Goal: Information Seeking & Learning: Check status

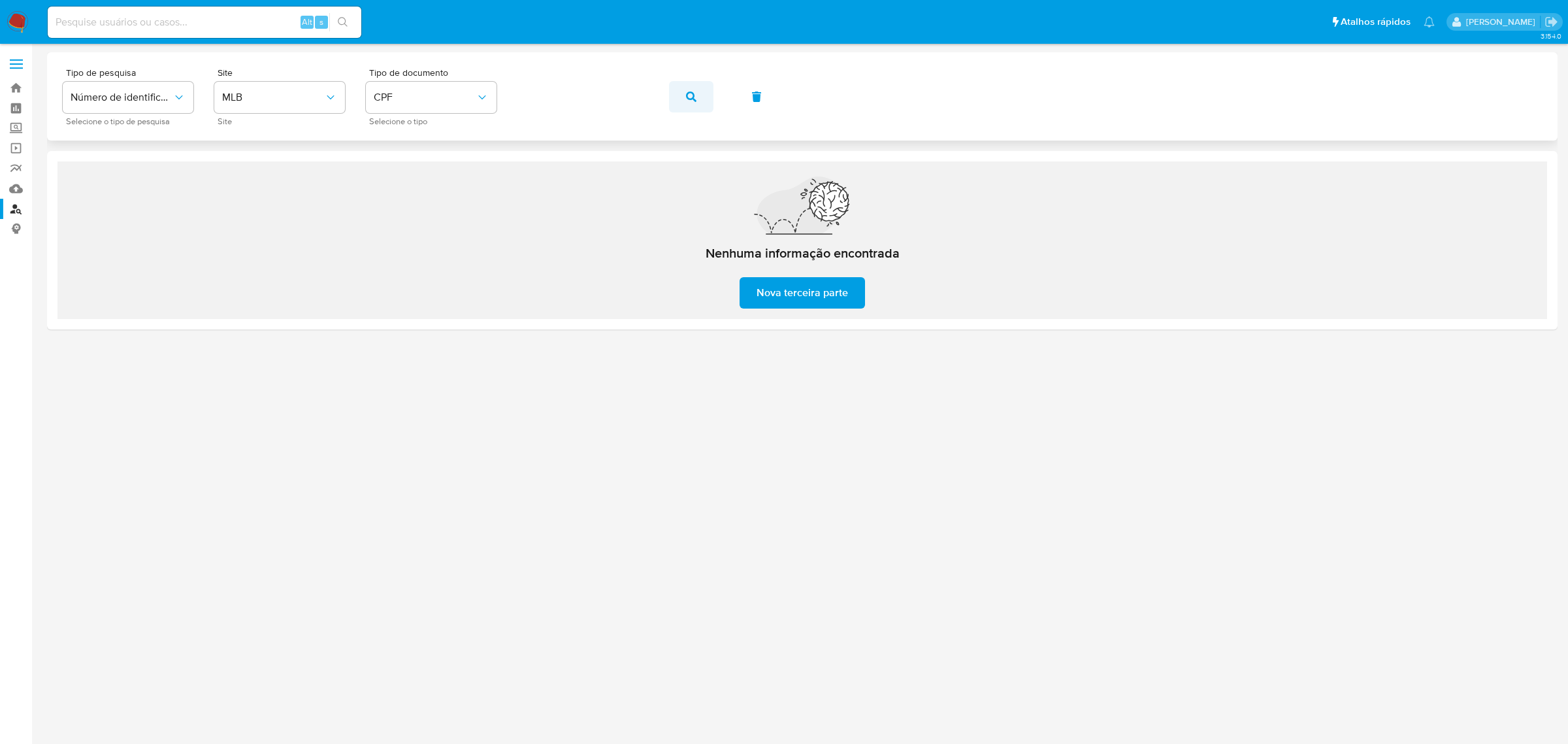
click at [690, 99] on icon "button" at bounding box center [692, 97] width 11 height 11
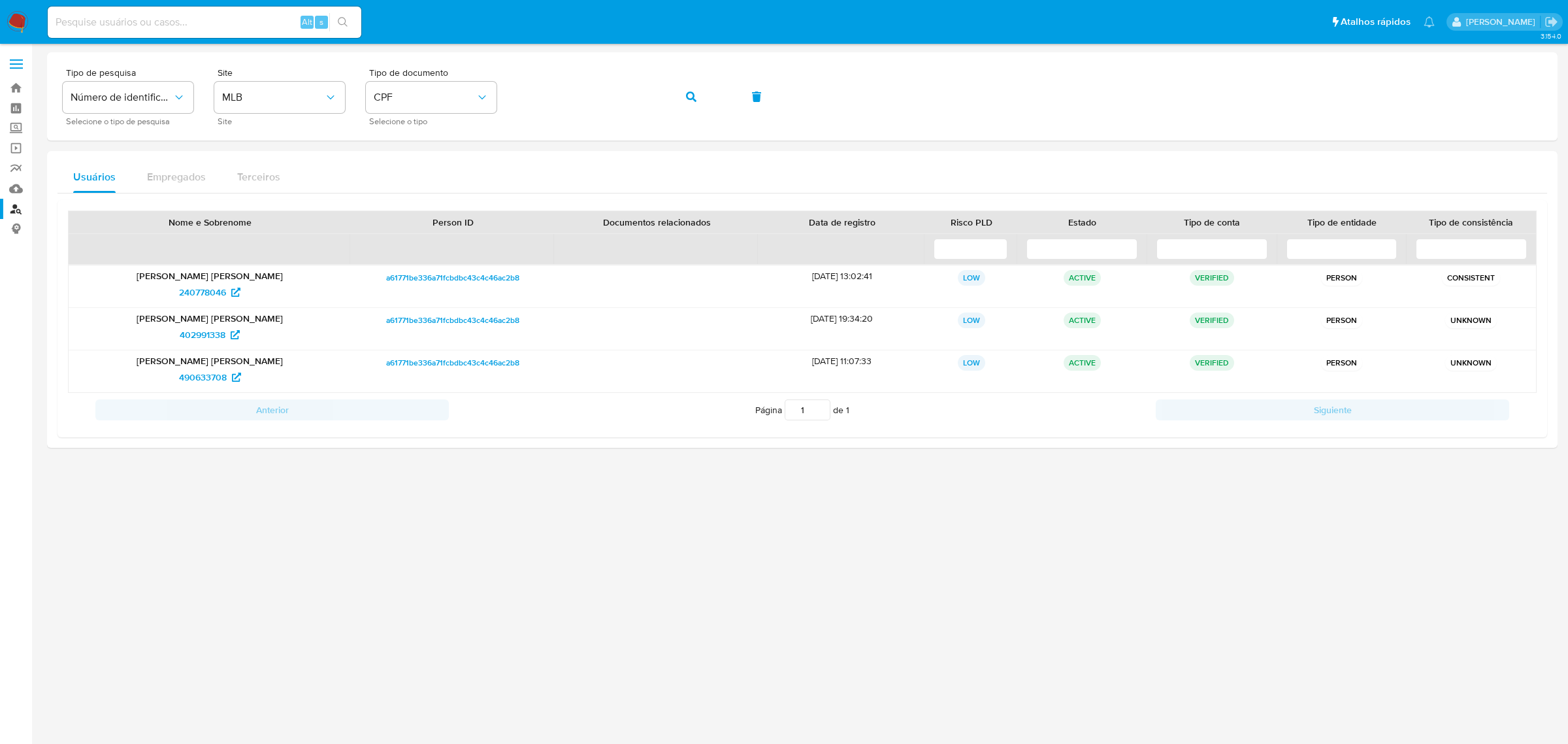
click at [750, 648] on div at bounding box center [802, 394] width 1511 height 683
click at [189, 297] on span "240778046" at bounding box center [202, 292] width 47 height 21
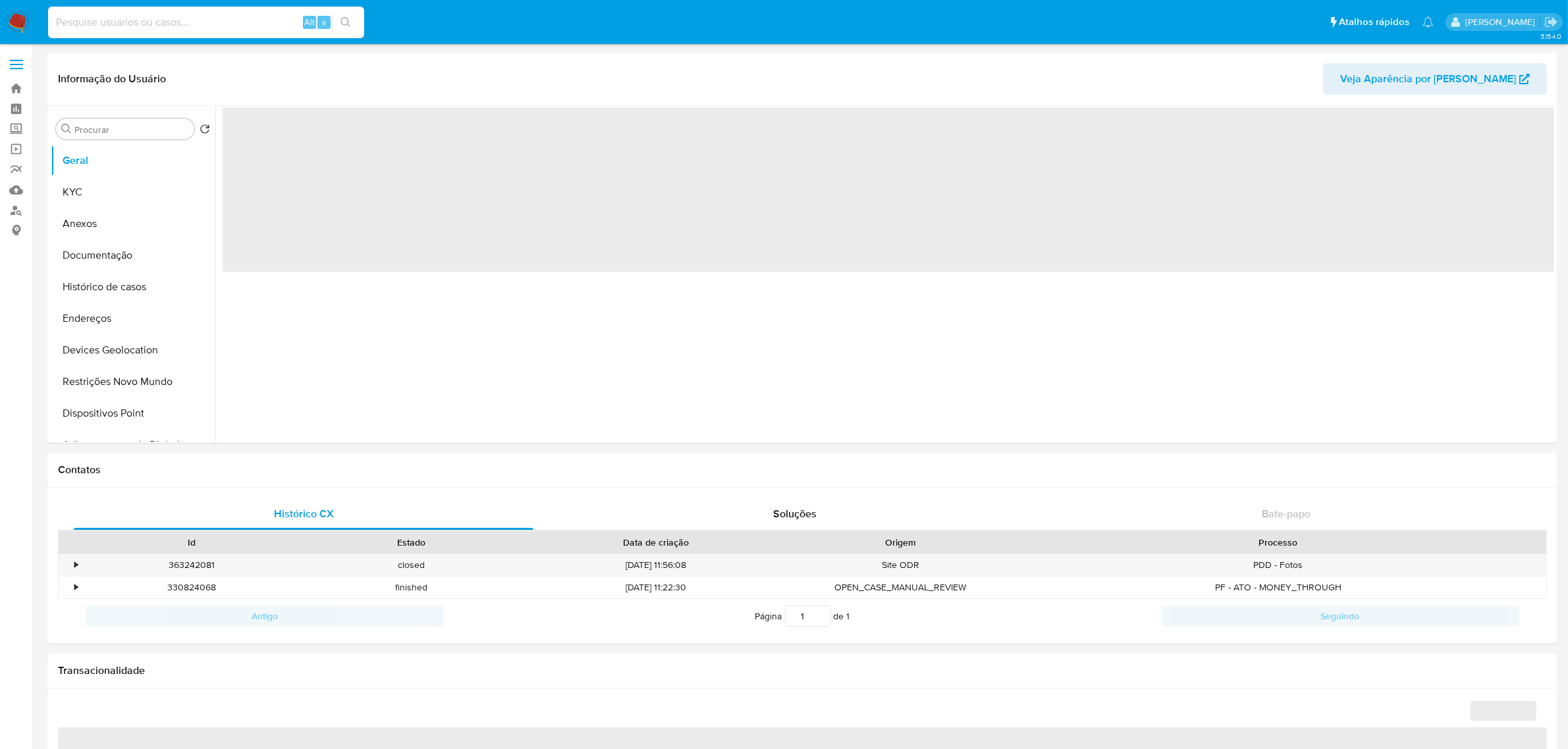
click at [201, 18] on input at bounding box center [205, 22] width 316 height 17
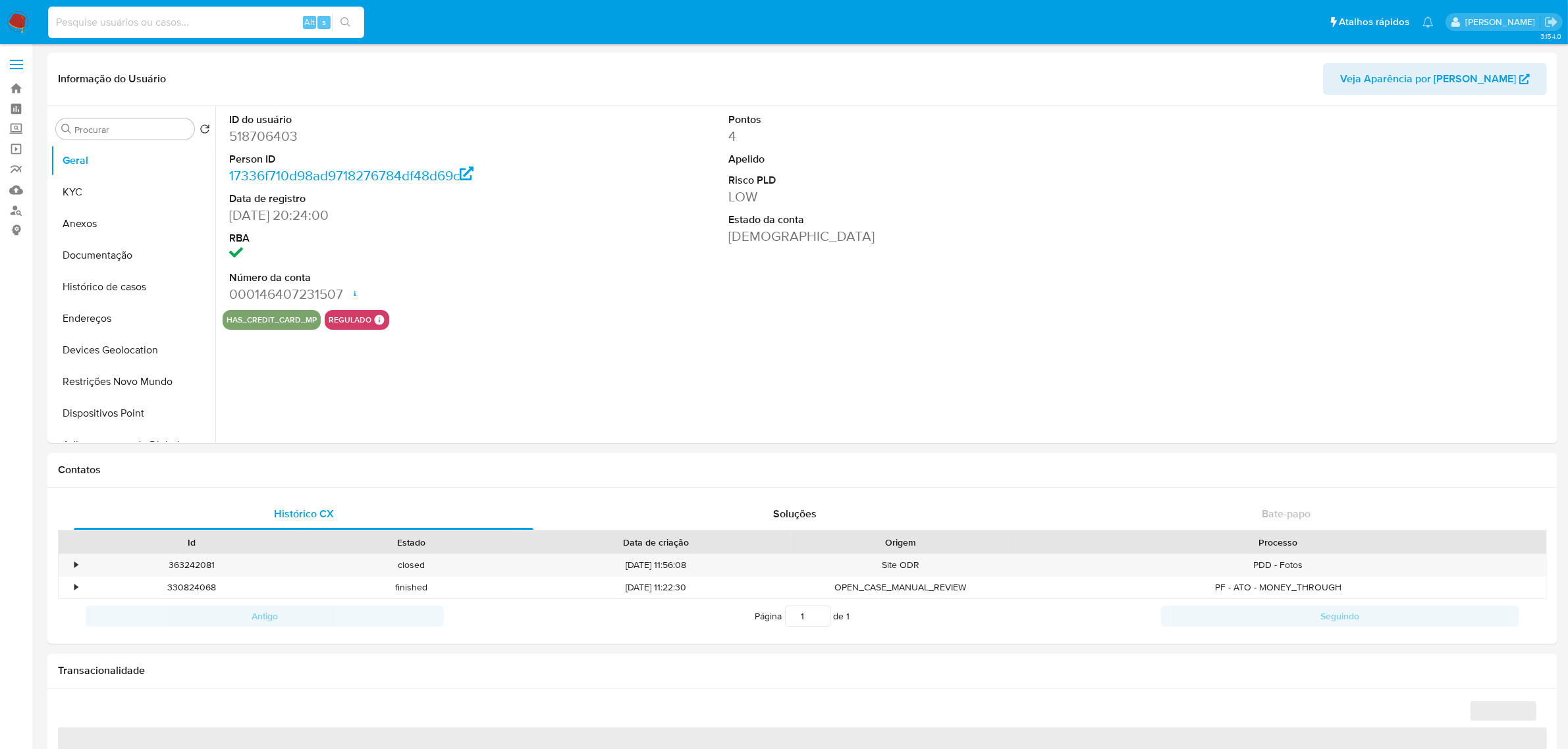
paste input "54807341"
type input "54807341"
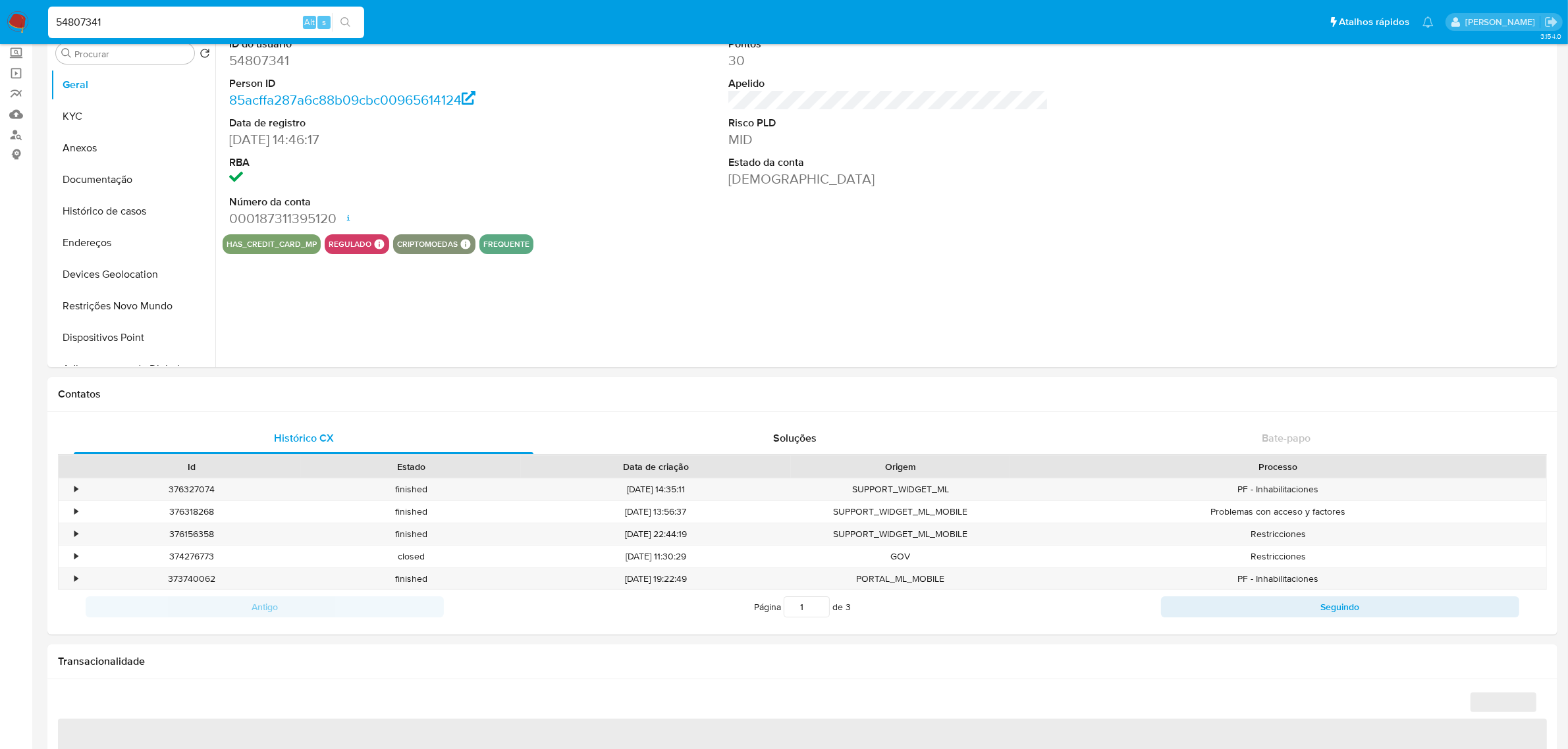
select select "10"
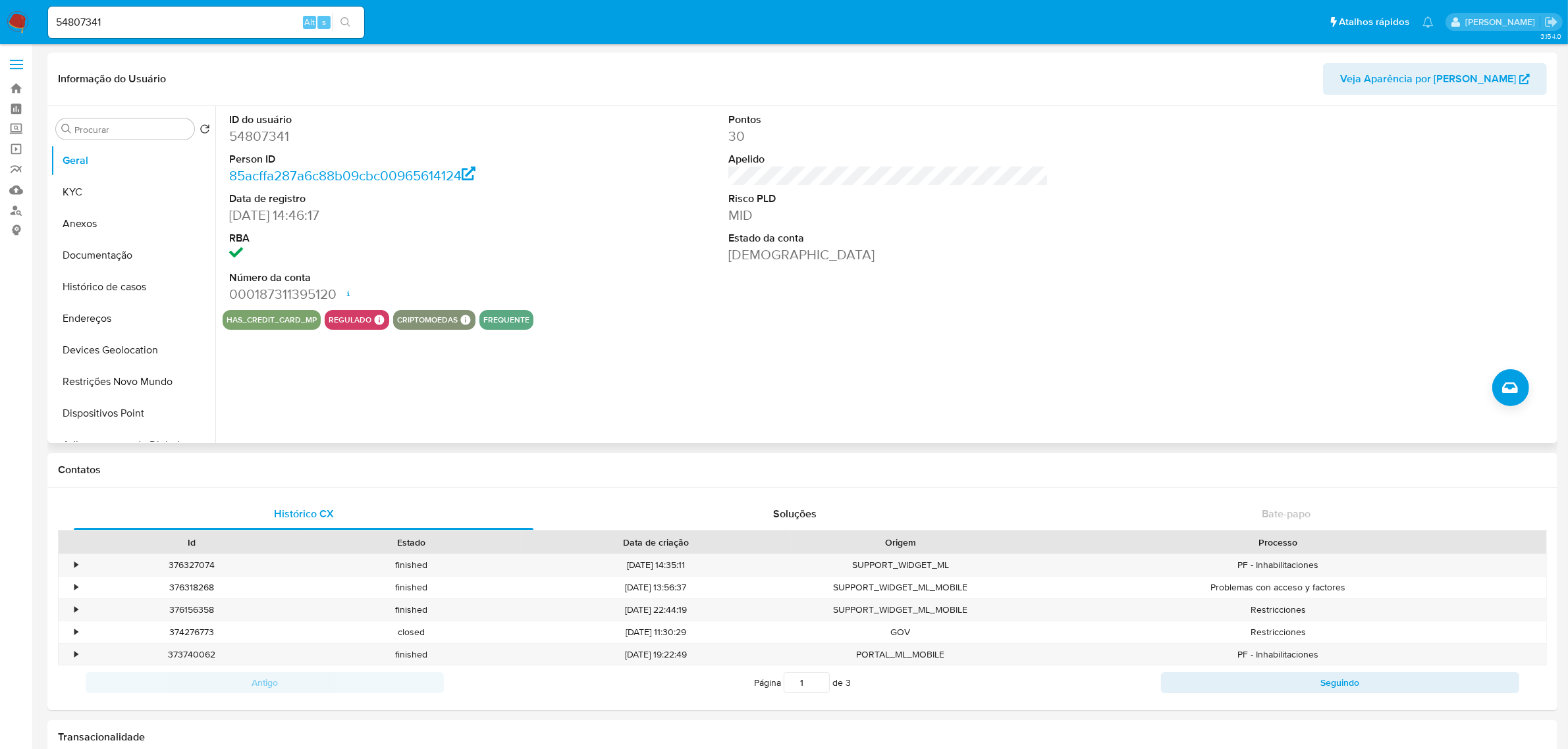
click at [736, 393] on div "ID do usuário 54807341 Person ID 85acffa287a6c88b09cbc00965614124 Data de regis…" at bounding box center [884, 274] width 1338 height 337
click at [124, 273] on button "Histórico de casos" at bounding box center [128, 287] width 154 height 32
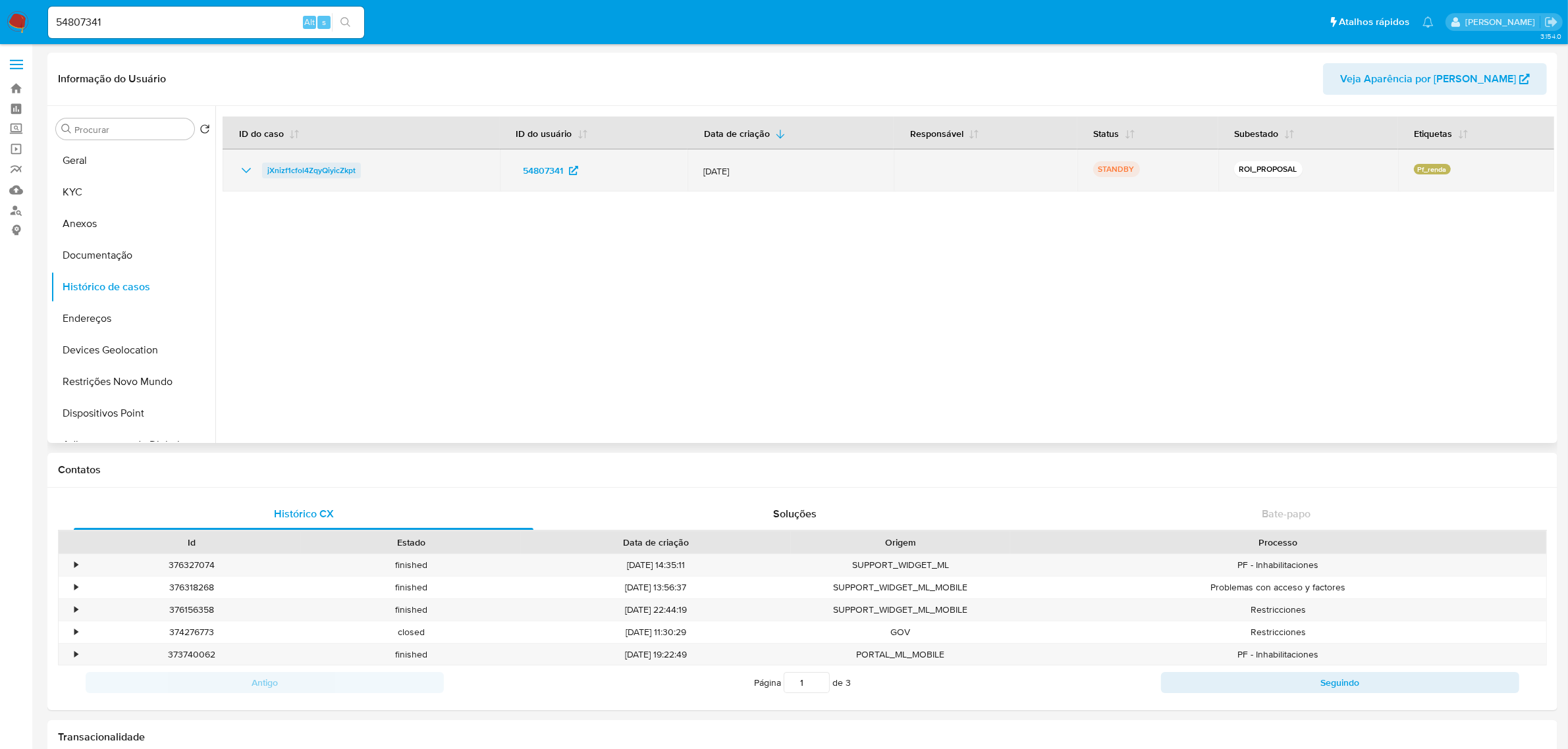
click at [337, 171] on span "jXnizf1cfol4ZqyQiyicZkpt" at bounding box center [311, 170] width 89 height 15
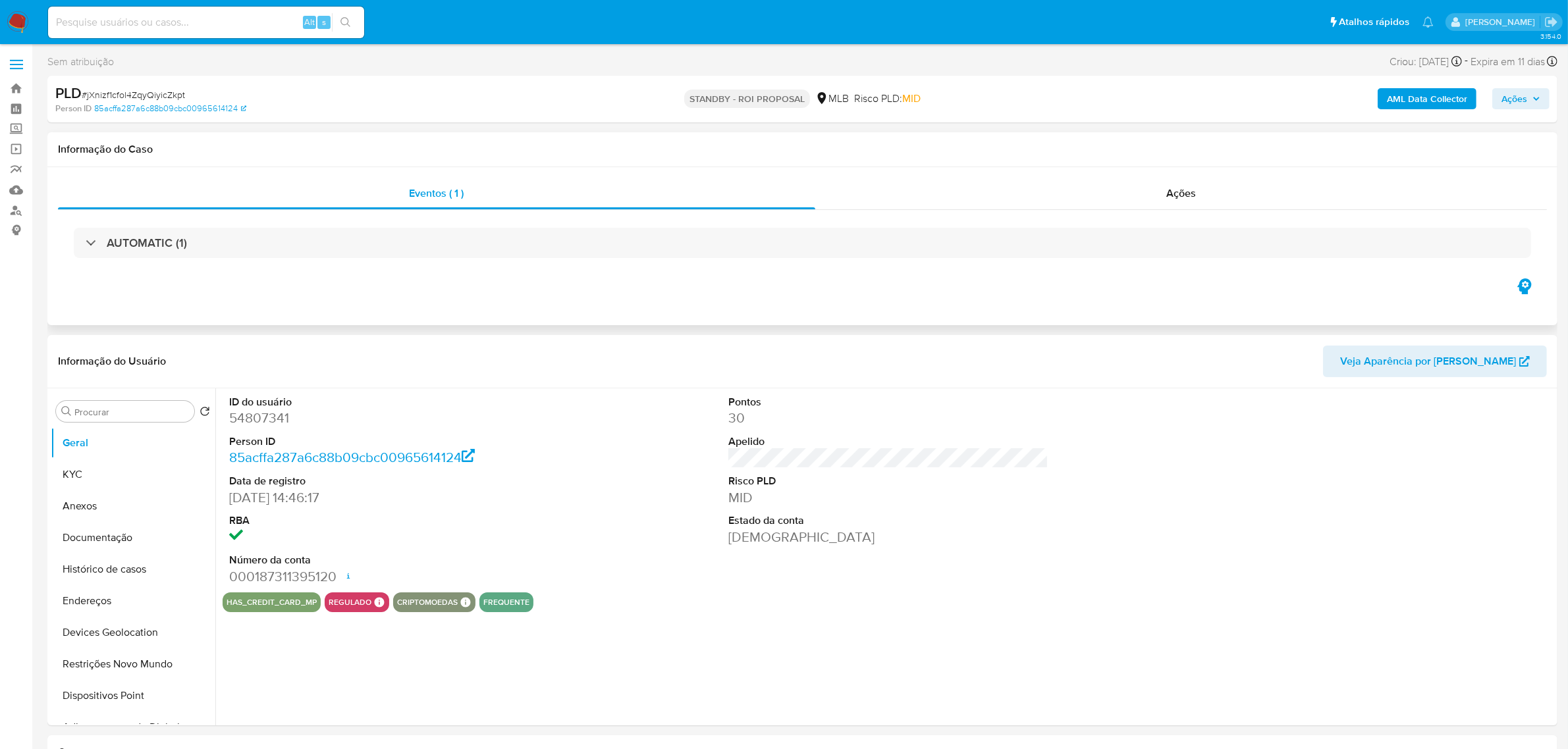
select select "10"
click at [435, 216] on div "AUTOMATIC (1)" at bounding box center [802, 242] width 1488 height 66
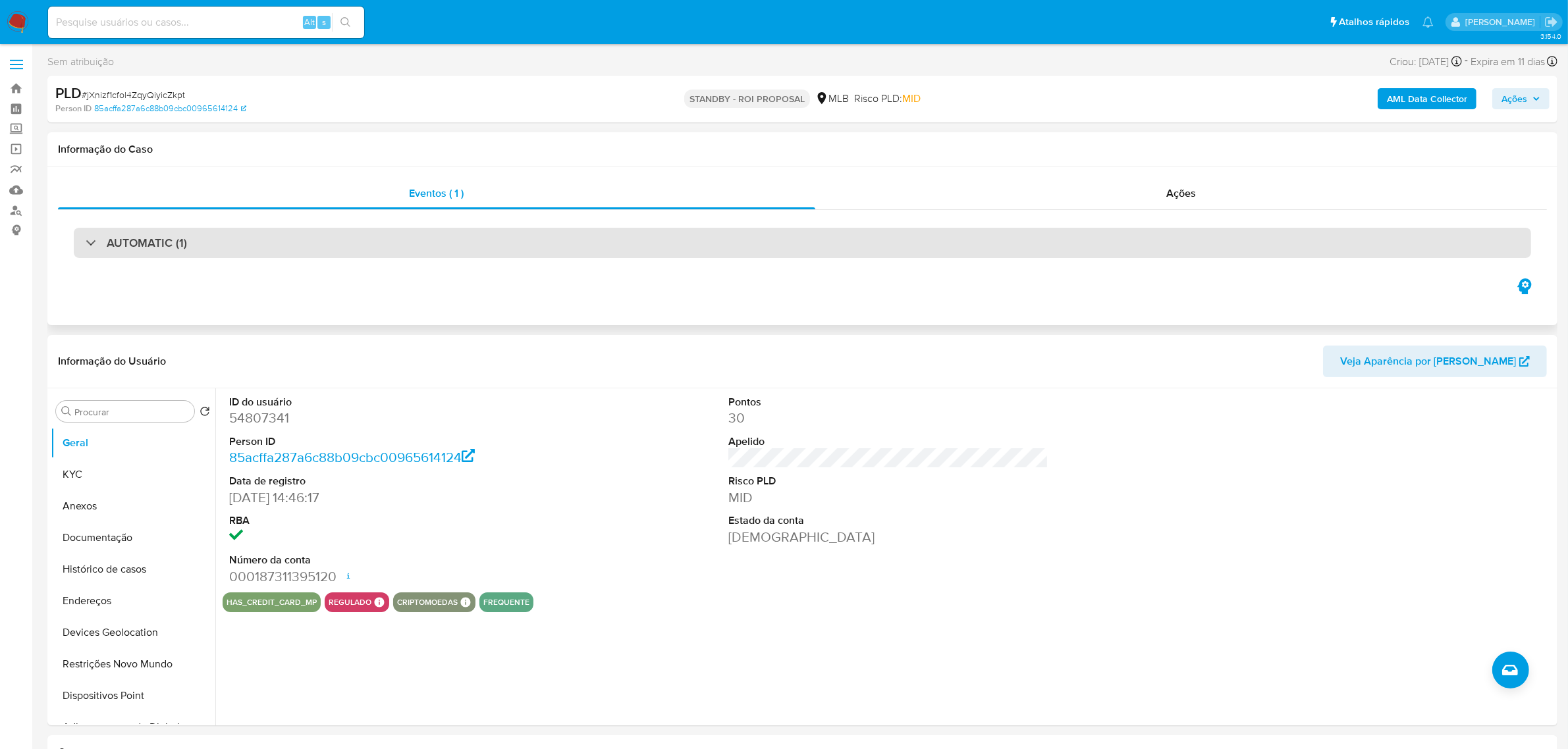
click at [422, 235] on div "AUTOMATIC (1)" at bounding box center [802, 242] width 1457 height 30
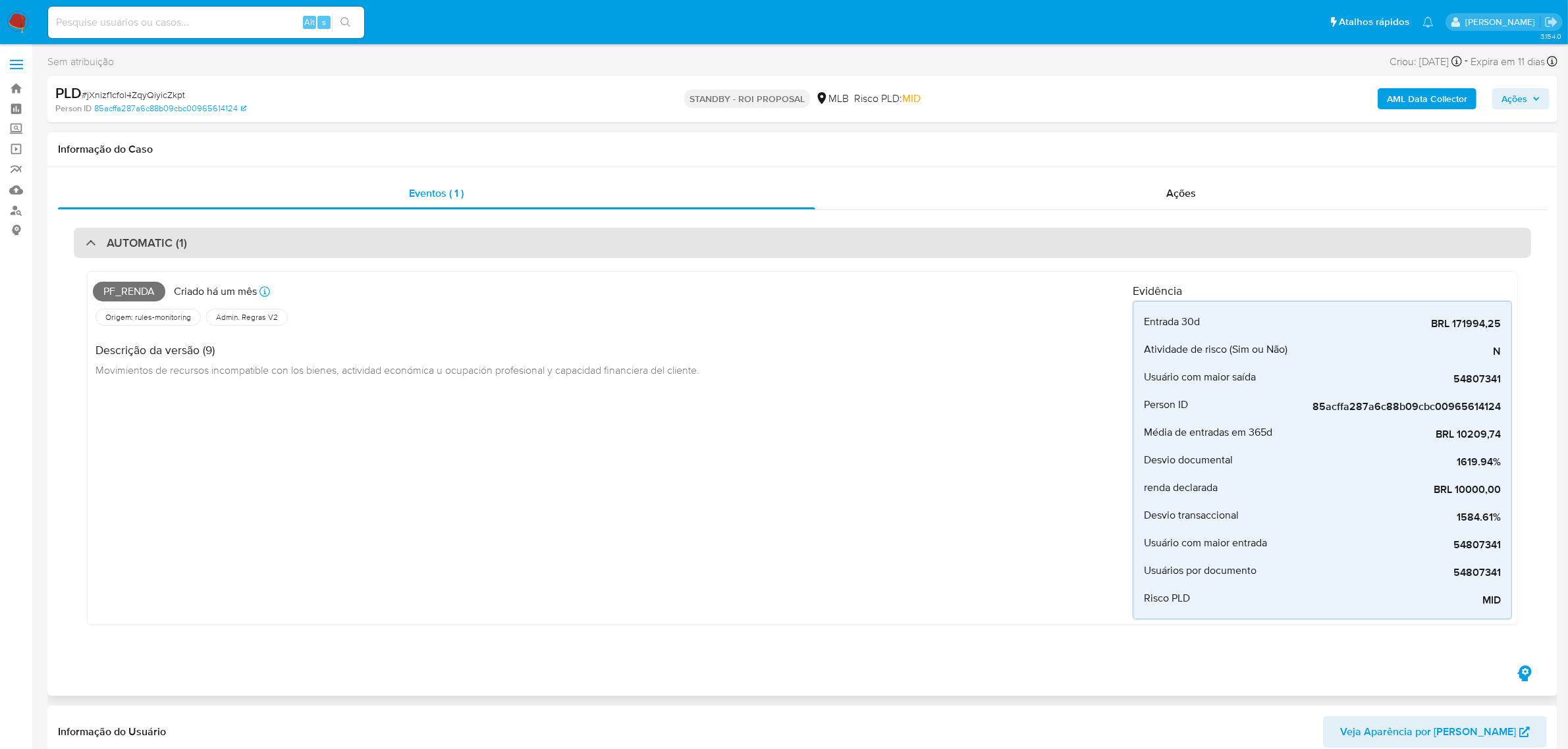
click at [422, 235] on div "AUTOMATIC (1)" at bounding box center [802, 242] width 1457 height 30
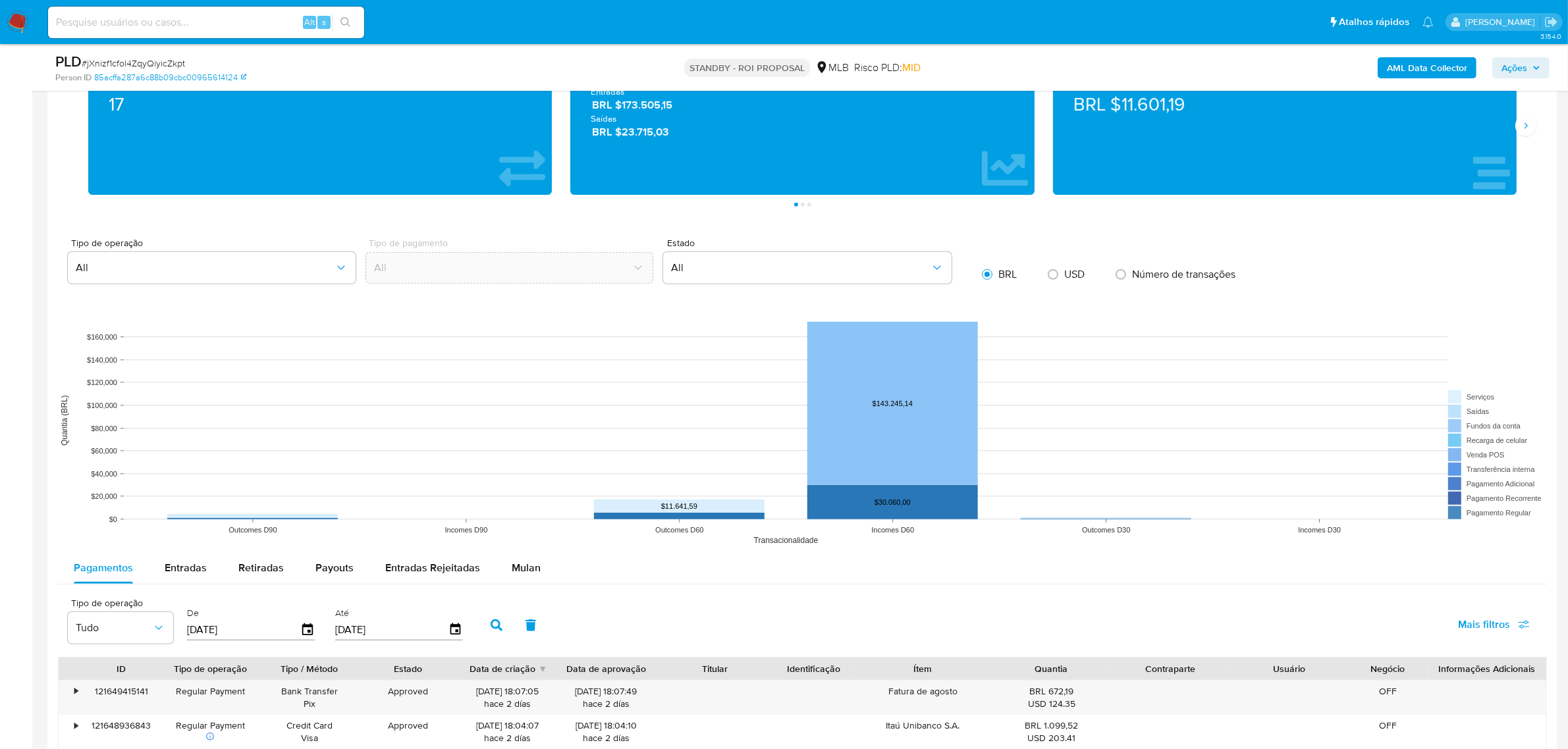
scroll to position [823, 0]
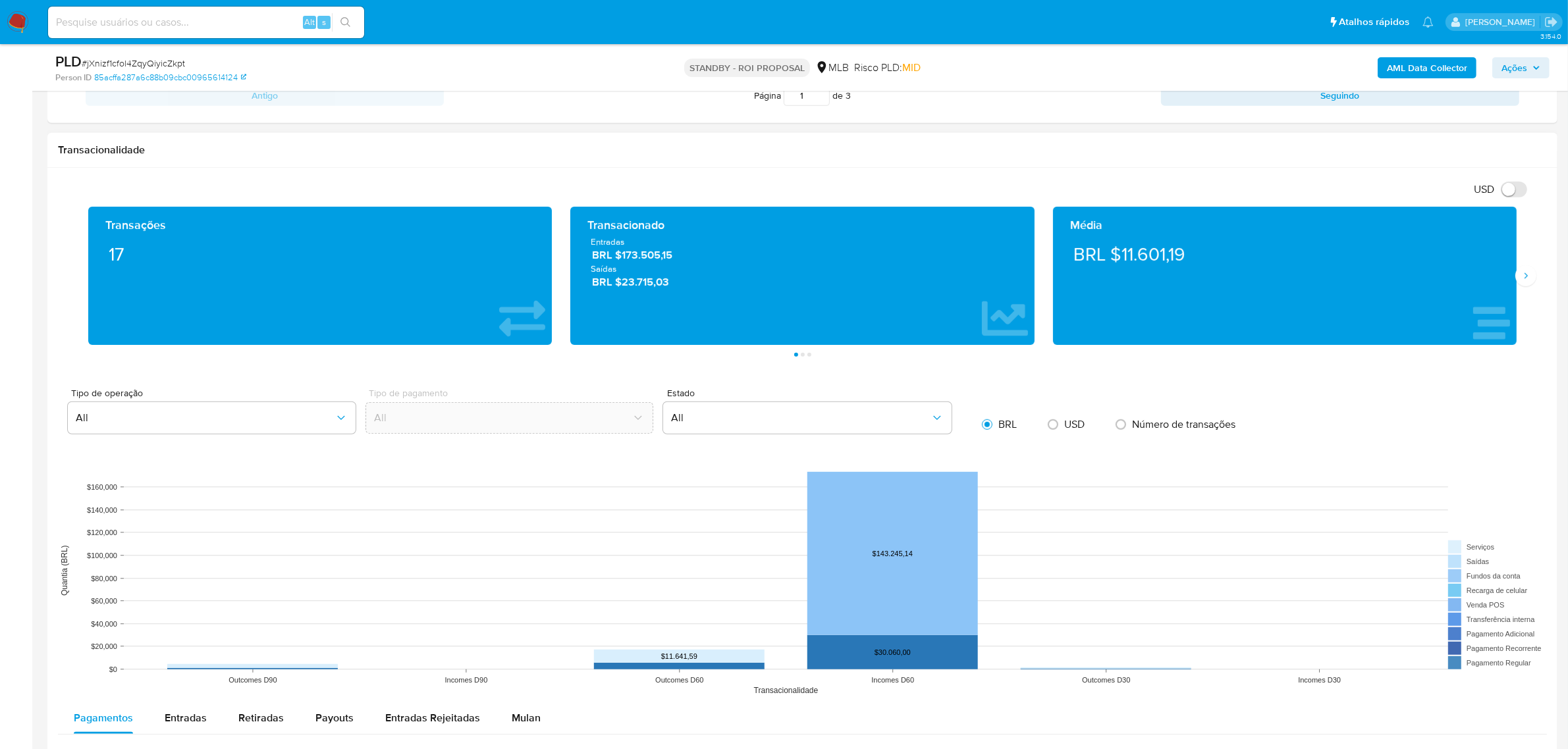
click at [1528, 289] on div "Transações 17 Transacionado Entradas BRL $173.505,15 Saídas BRL $23.715,03 Médi…" at bounding box center [802, 281] width 1488 height 150
click at [1528, 281] on icon "Siguiente" at bounding box center [1525, 276] width 11 height 11
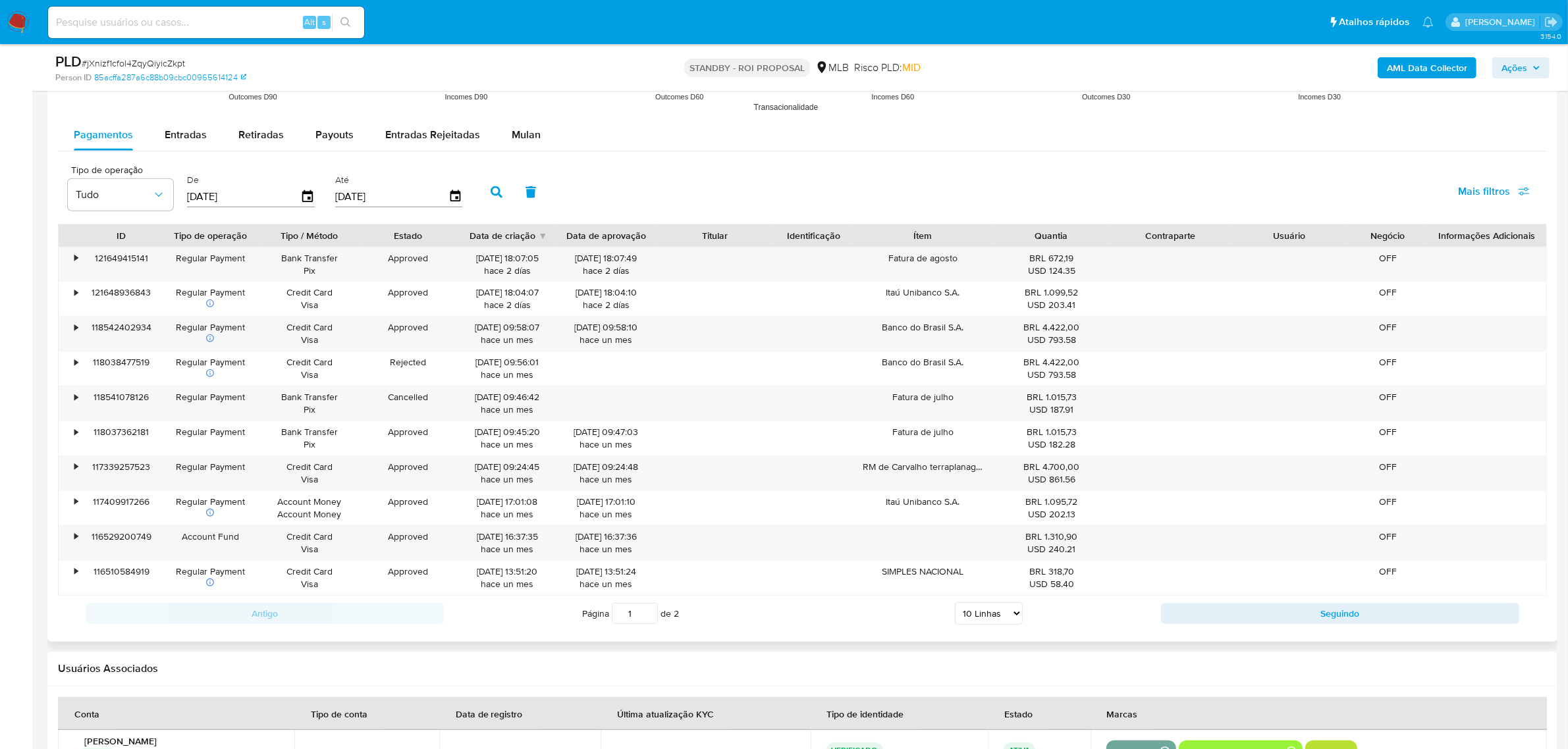
scroll to position [1257, 0]
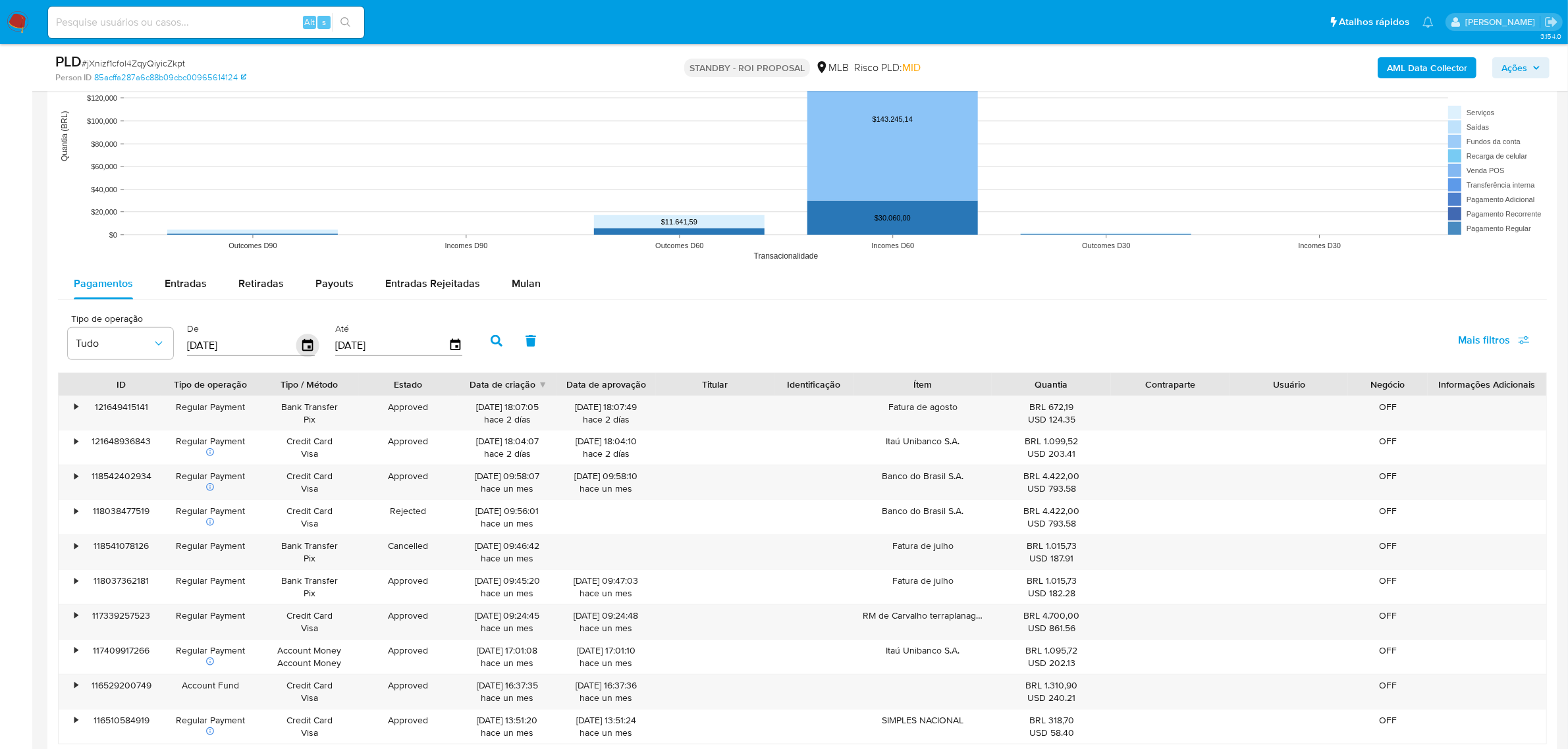
click at [302, 344] on icon "button" at bounding box center [308, 345] width 11 height 12
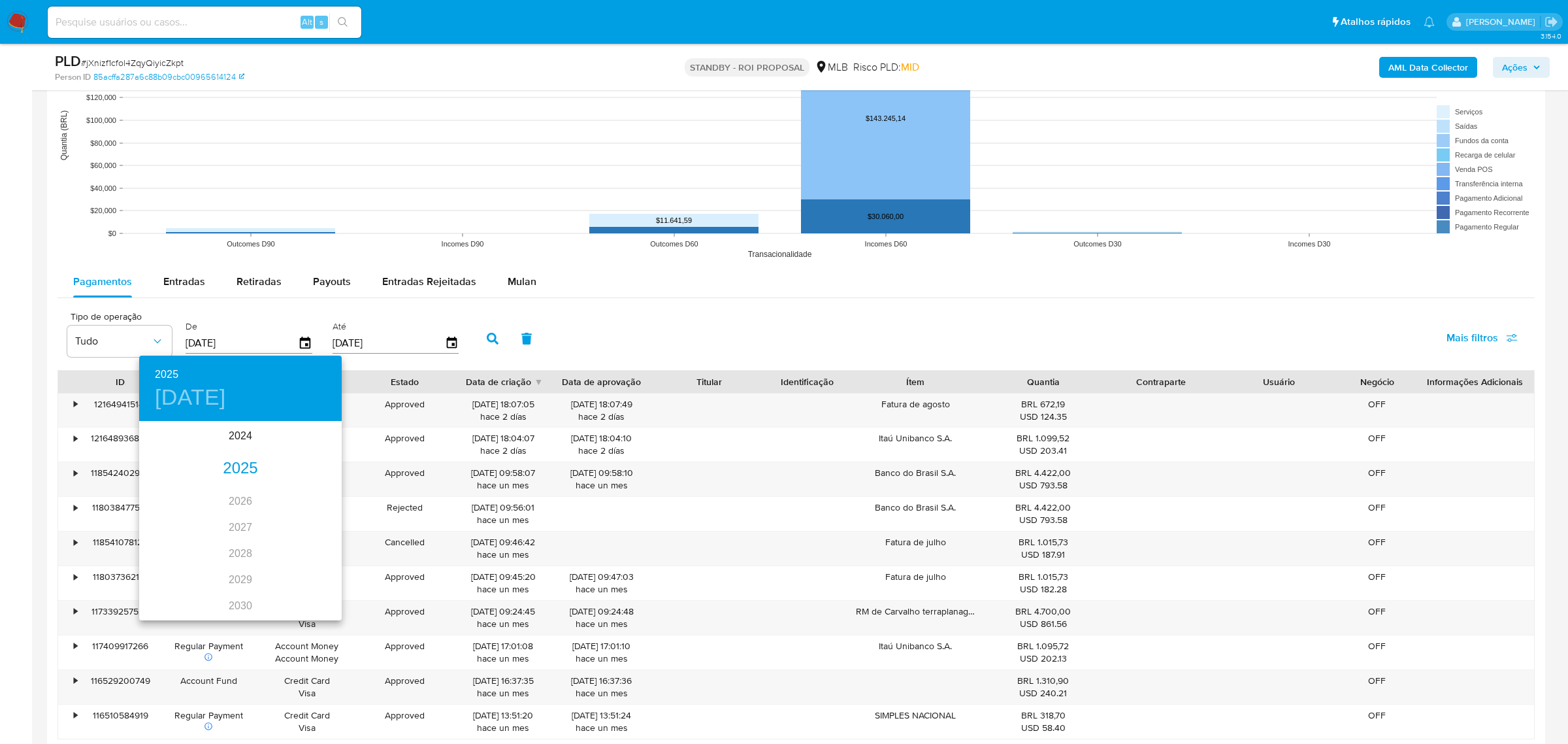
click at [247, 465] on div "2025" at bounding box center [241, 468] width 203 height 26
click at [170, 450] on div "ene." at bounding box center [172, 447] width 67 height 49
type input "18/01/2025"
click at [537, 291] on div at bounding box center [784, 372] width 1568 height 744
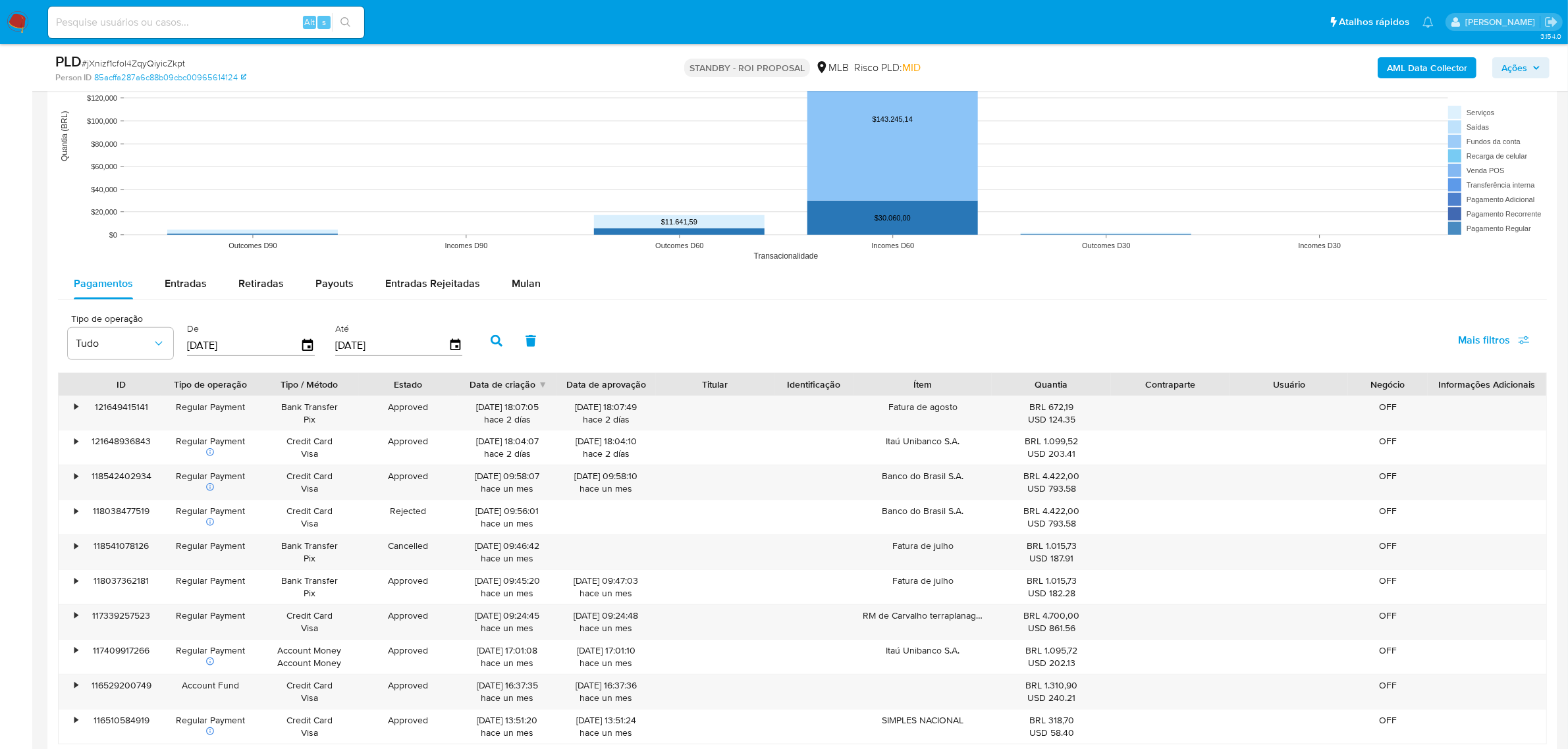
click at [531, 285] on div "2025 sáb., ene. 18 enero 2025 lun. mar. mié. jue. vie. sáb. dom. 30 31 1 2 3 4 …" at bounding box center [784, 374] width 1568 height 749
click at [527, 285] on span "Mulan" at bounding box center [526, 283] width 29 height 15
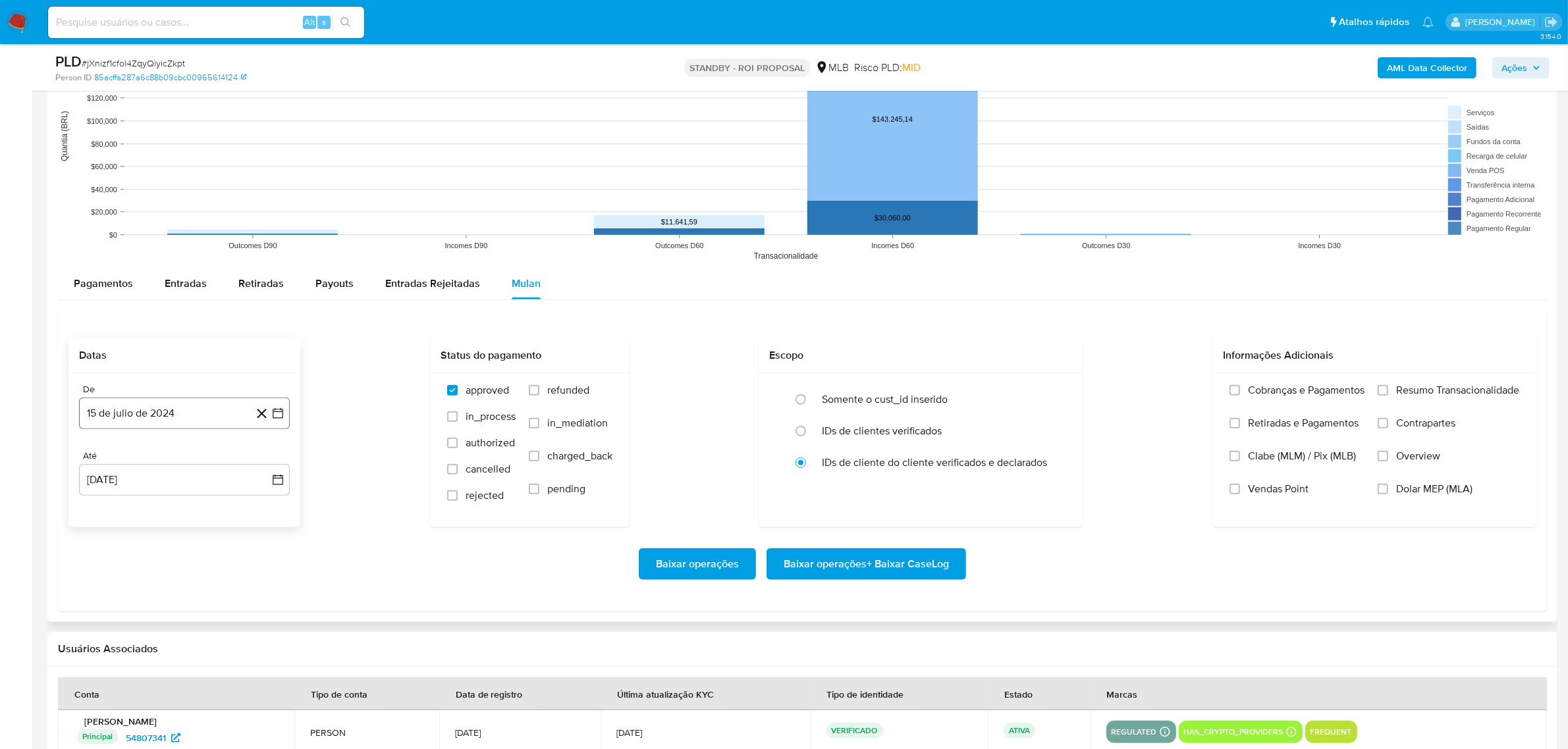
click at [165, 410] on button "15 de julio de 2024" at bounding box center [184, 413] width 211 height 32
click at [199, 462] on span "julio 2024" at bounding box center [178, 460] width 50 height 14
click at [270, 463] on icon "Año siguiente" at bounding box center [262, 460] width 15 height 15
click at [119, 506] on span "ene" at bounding box center [127, 508] width 16 height 11
click at [157, 508] on button "1" at bounding box center [157, 508] width 21 height 21
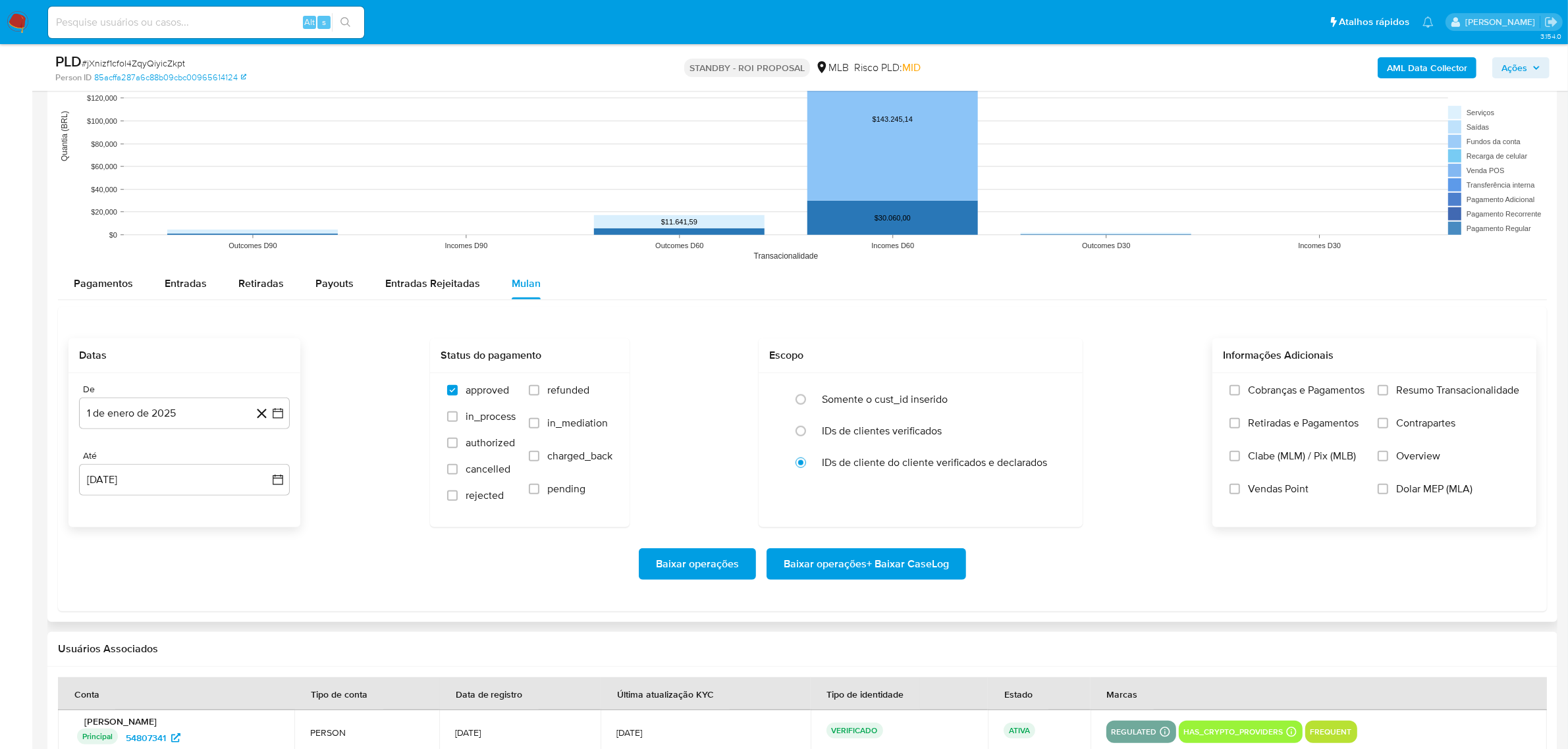
click at [1404, 392] on span "Resumo Transacionalidade" at bounding box center [1458, 390] width 123 height 14
click at [1388, 392] on input "Resumo Transacionalidade" at bounding box center [1383, 391] width 11 height 11
click at [847, 569] on span "Baixar operações + Baixar CaseLog" at bounding box center [866, 564] width 166 height 29
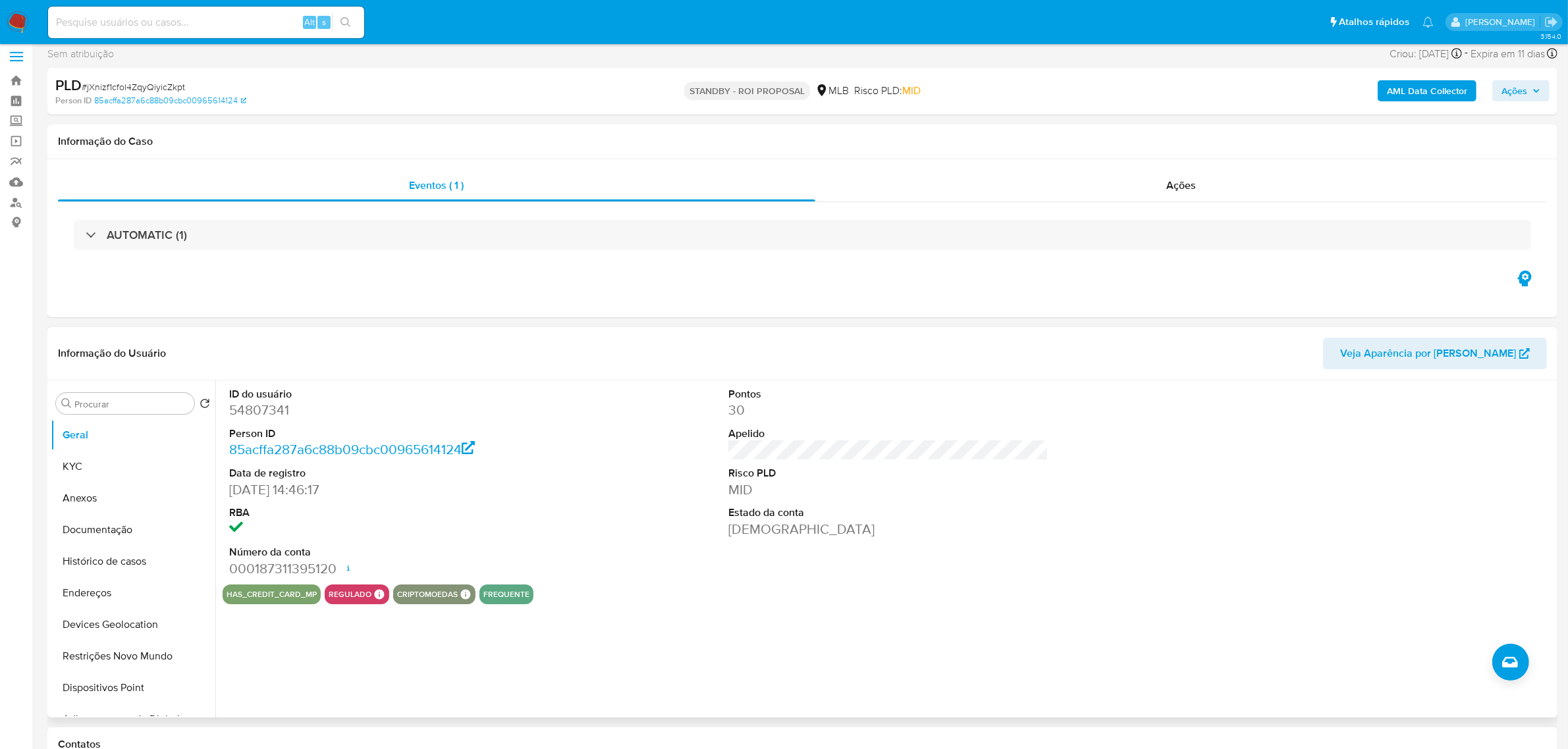
scroll to position [0, 0]
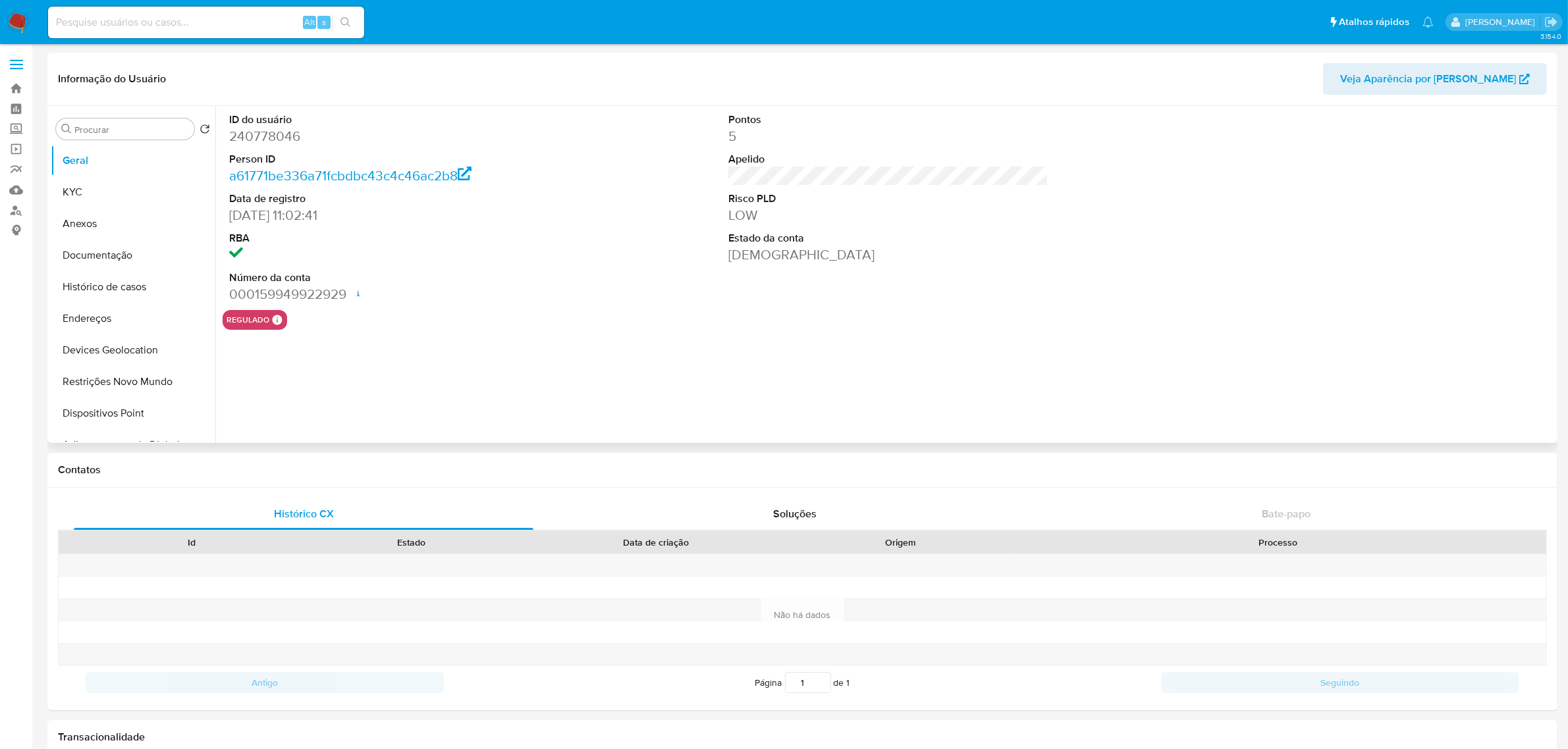
select select "10"
click at [109, 185] on button "KYC" at bounding box center [128, 192] width 154 height 32
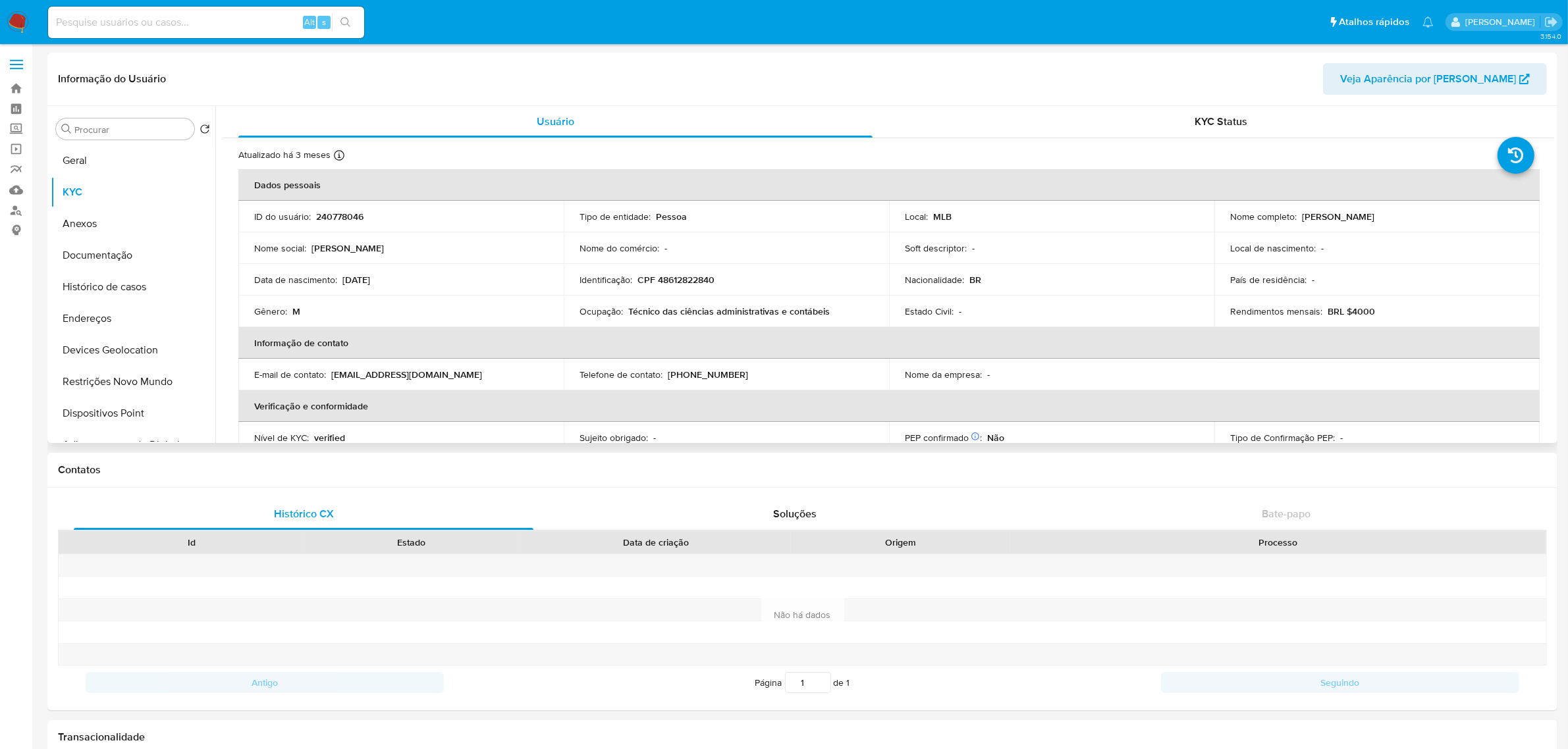
drag, startPoint x: 1297, startPoint y: 216, endPoint x: 1459, endPoint y: 214, distance: 162.0
click at [1459, 214] on div "Nome completo : Isaac Jeferson Pereira de Souza" at bounding box center [1376, 216] width 294 height 12
click at [109, 285] on button "Histórico de casos" at bounding box center [128, 287] width 154 height 32
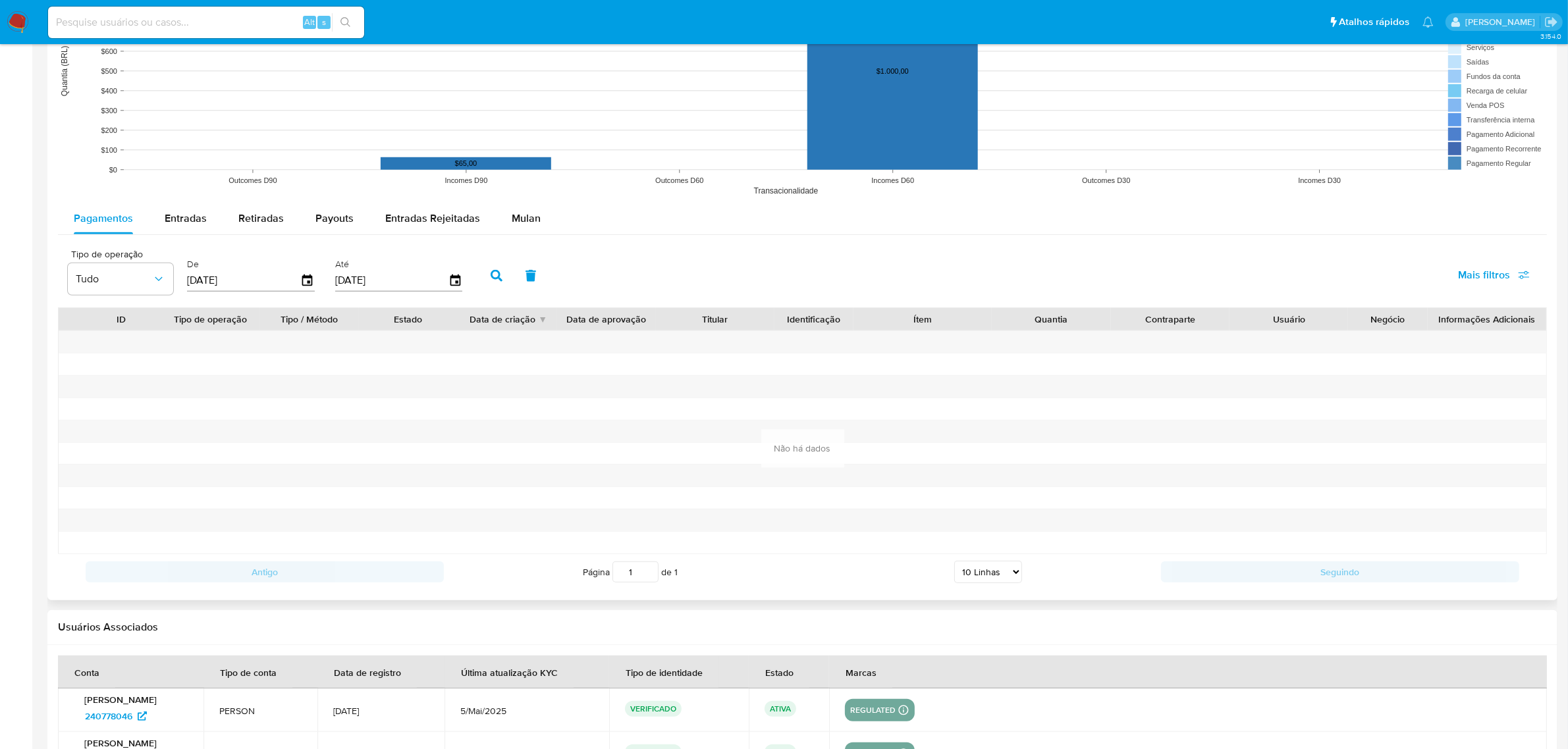
scroll to position [1229, 0]
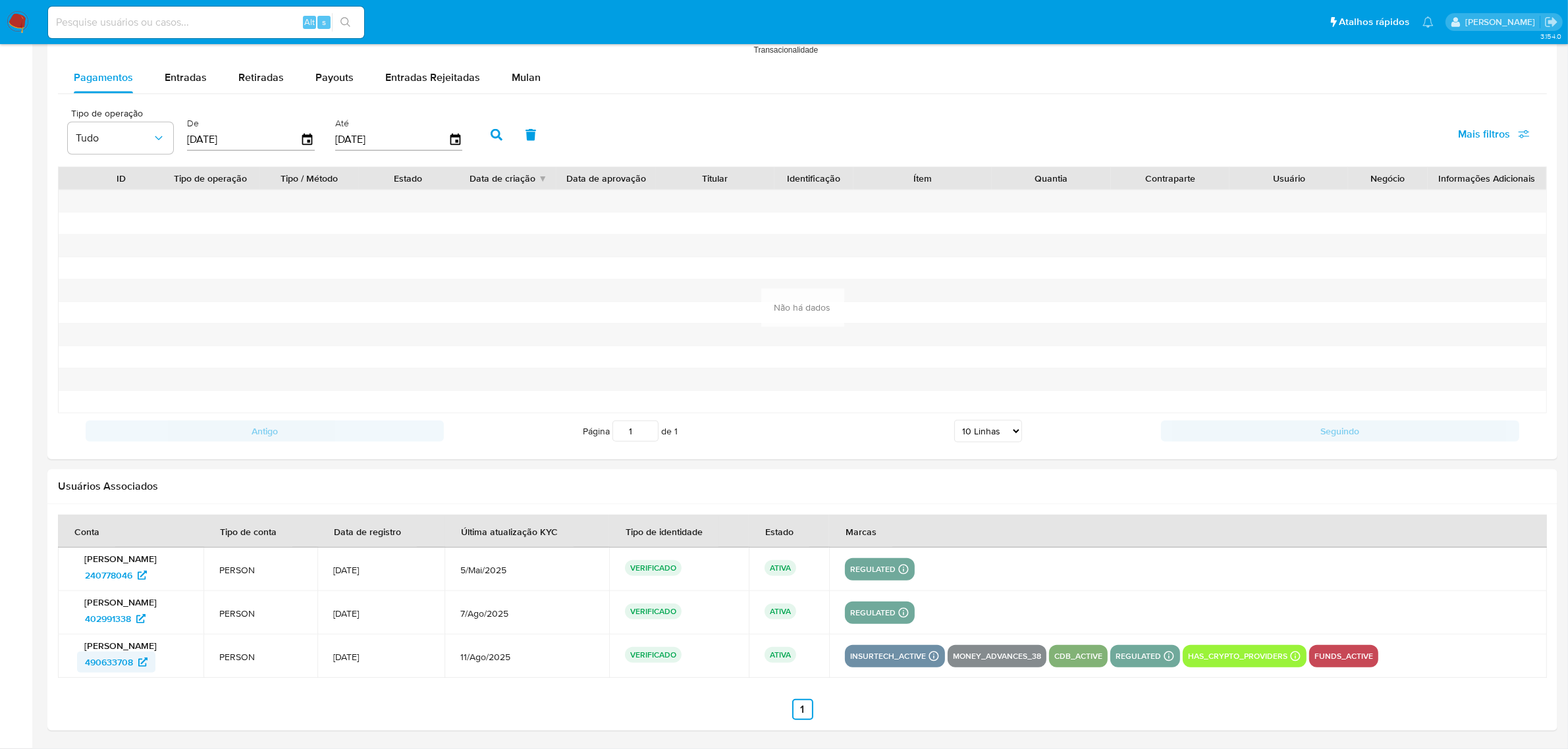
click at [119, 662] on span "490633708" at bounding box center [109, 661] width 48 height 21
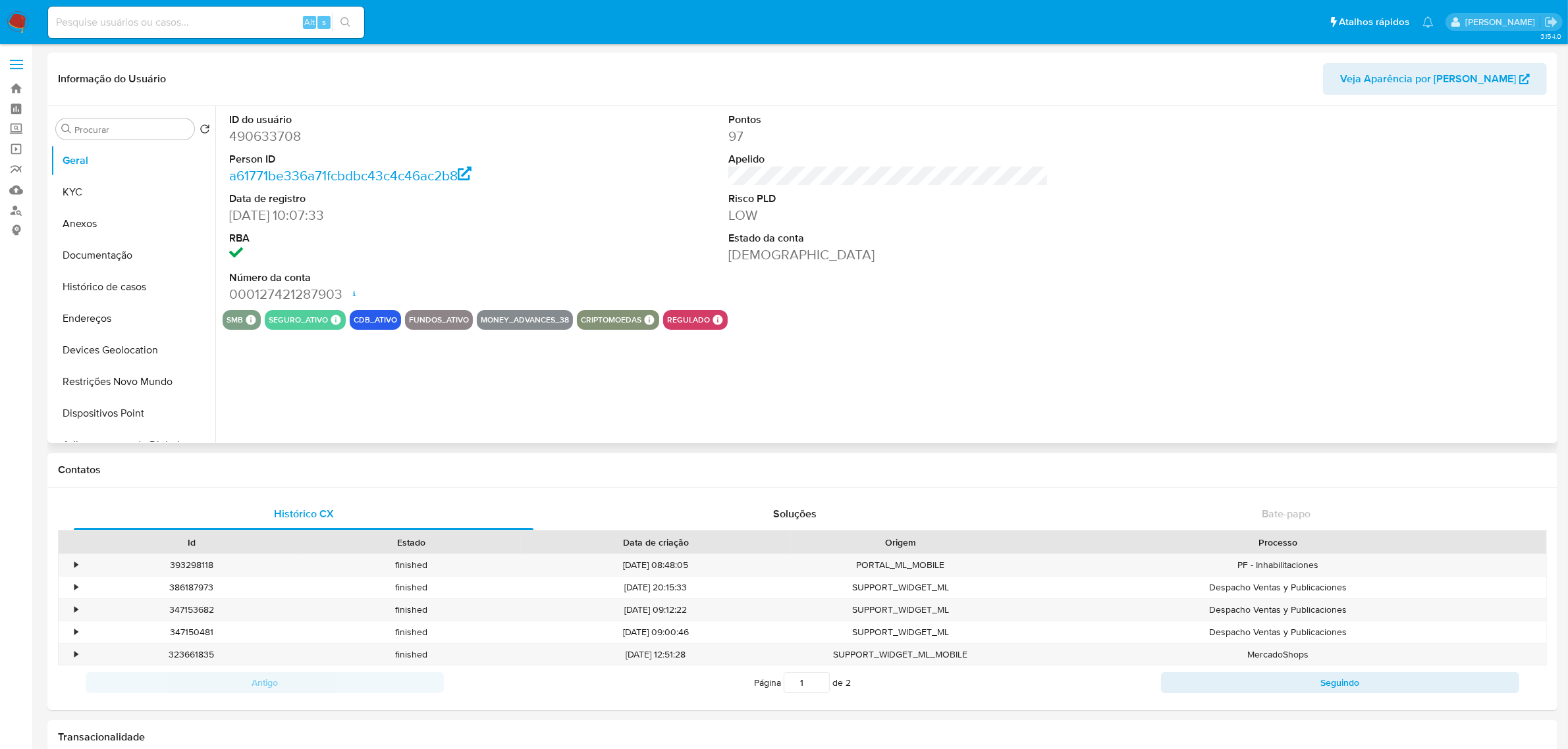
select select "10"
click at [126, 251] on button "Documentação" at bounding box center [128, 255] width 154 height 32
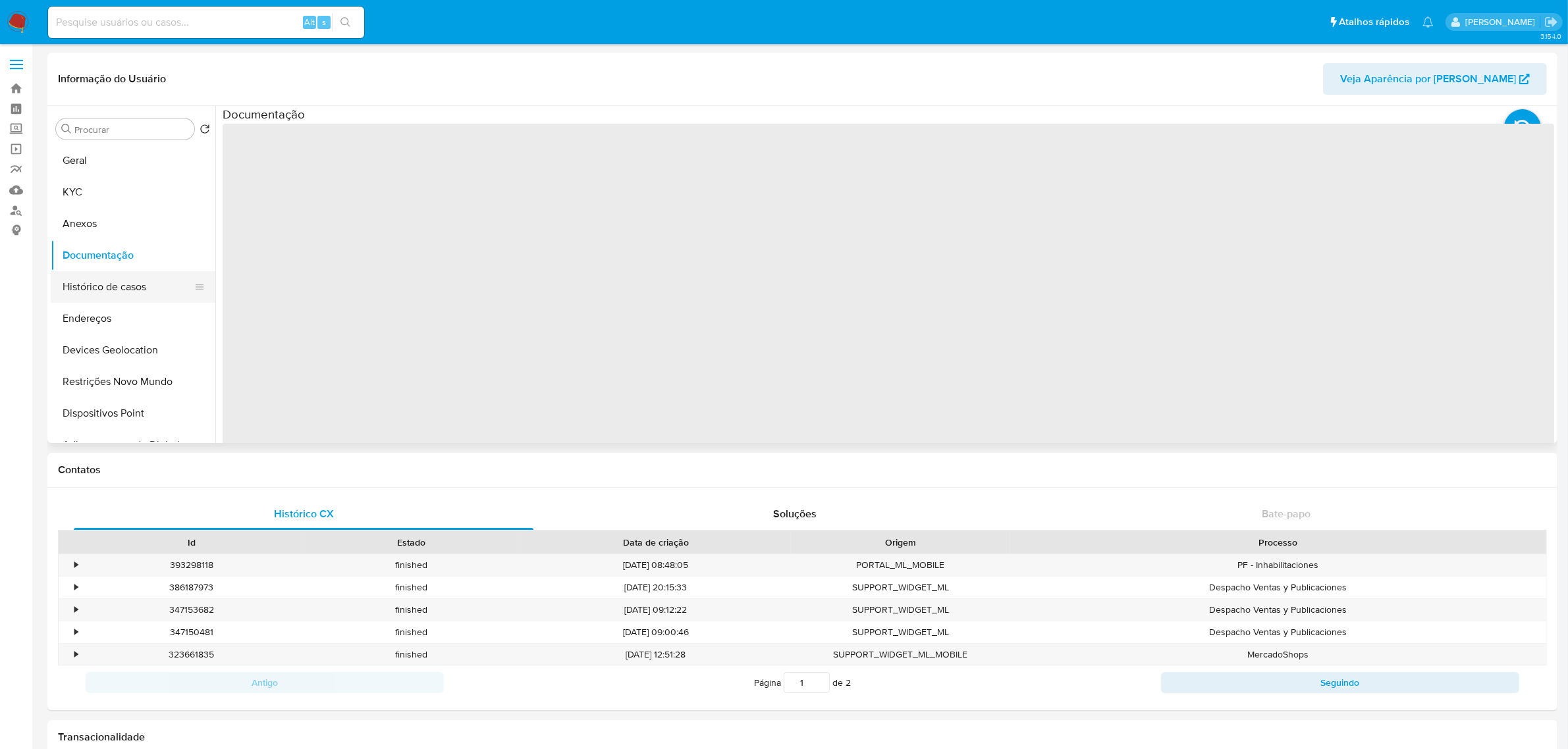
click at [122, 287] on button "Histórico de casos" at bounding box center [128, 287] width 154 height 32
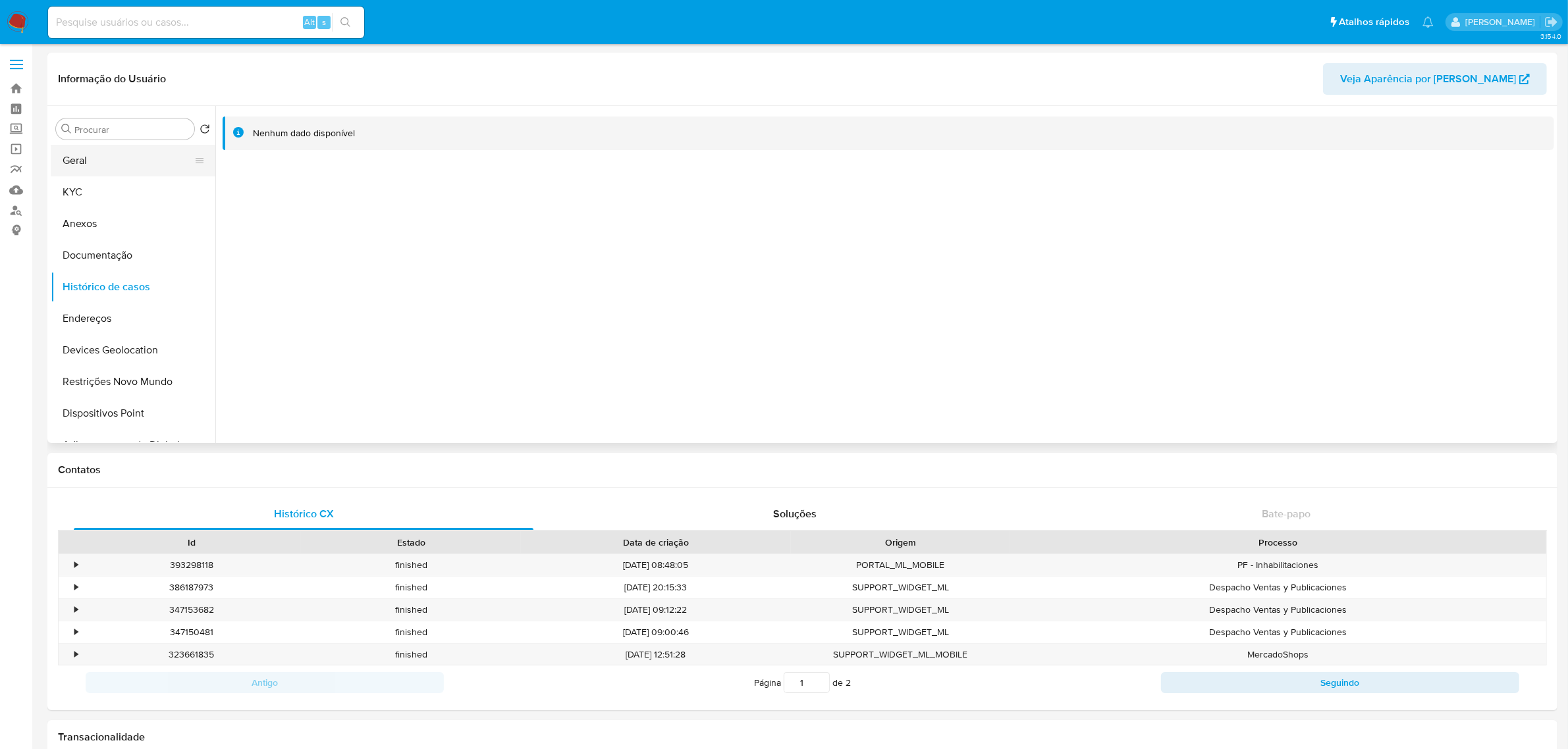
click at [97, 155] on button "Geral" at bounding box center [128, 160] width 154 height 32
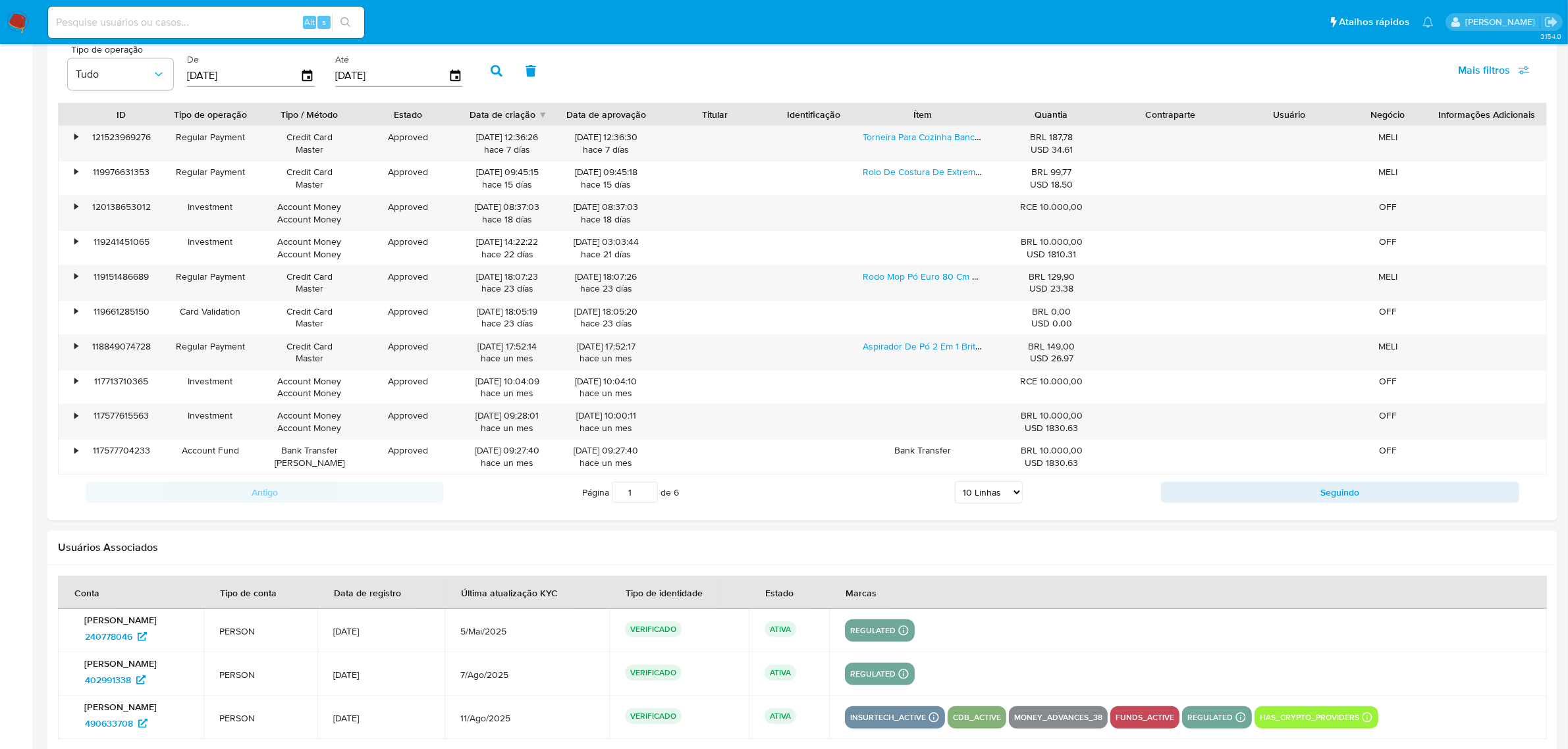
scroll to position [1356, 0]
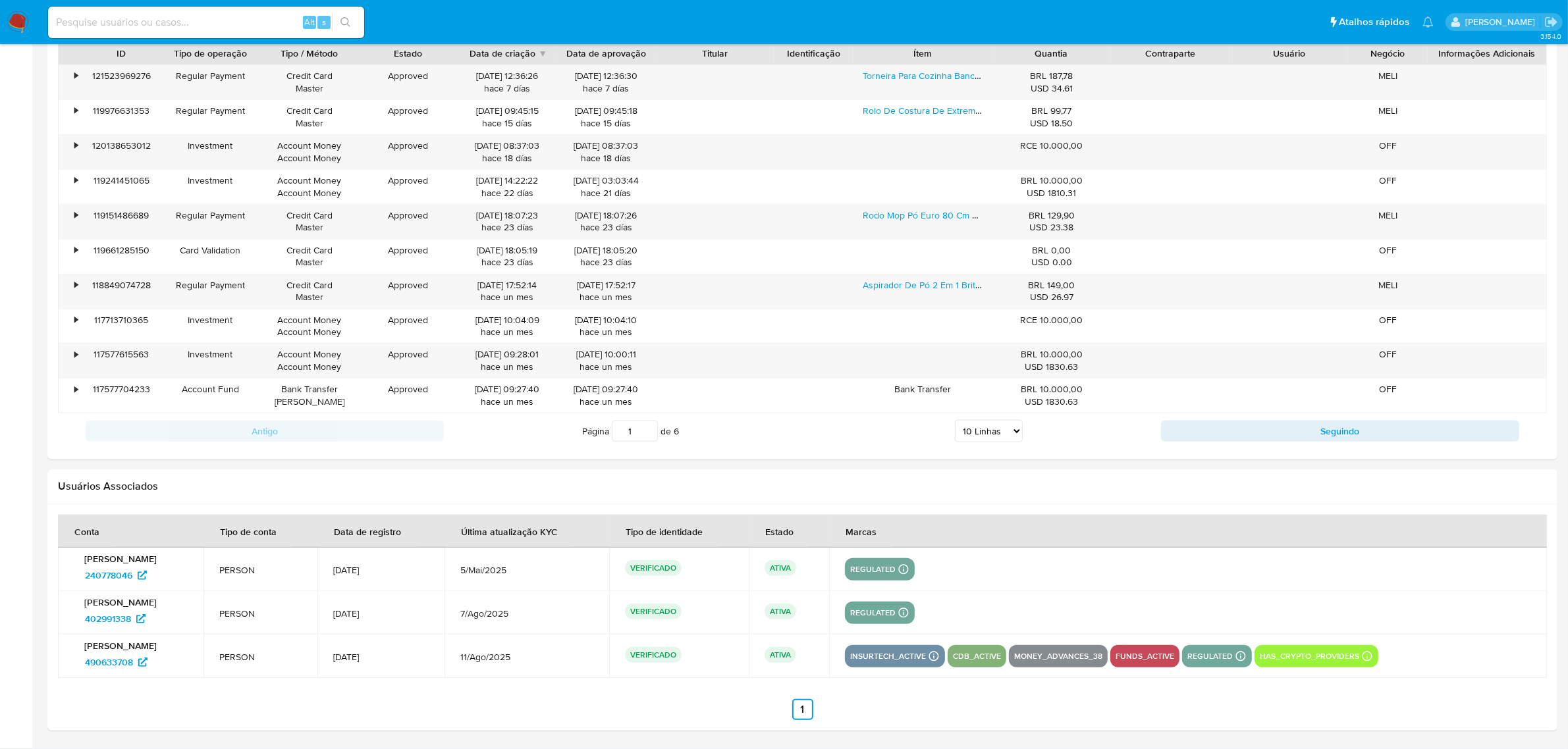
drag, startPoint x: 751, startPoint y: 652, endPoint x: 635, endPoint y: 652, distance: 116.0
click at [635, 652] on tr "[PERSON_NAME] 490633708 PERSON [DATE] [DATE] VERIFICADO ATIVA insurtech_active …" at bounding box center [802, 656] width 1488 height 43
click at [733, 568] on div "VERIFICADO" at bounding box center [679, 569] width 108 height 18
